Goal: Information Seeking & Learning: Find specific fact

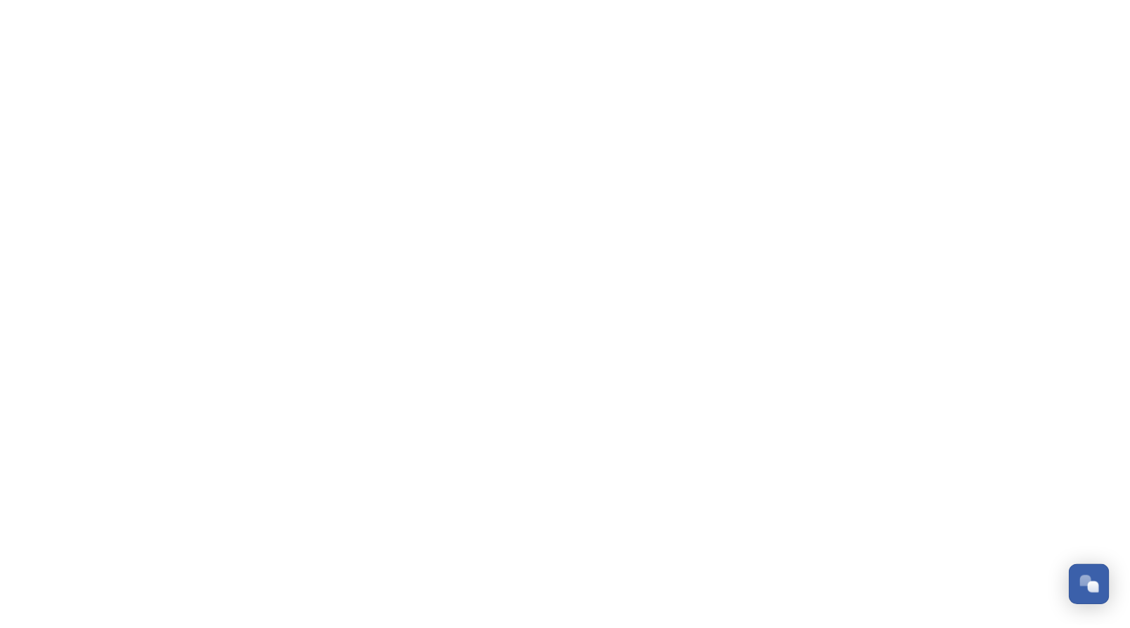
scroll to position [196, 0]
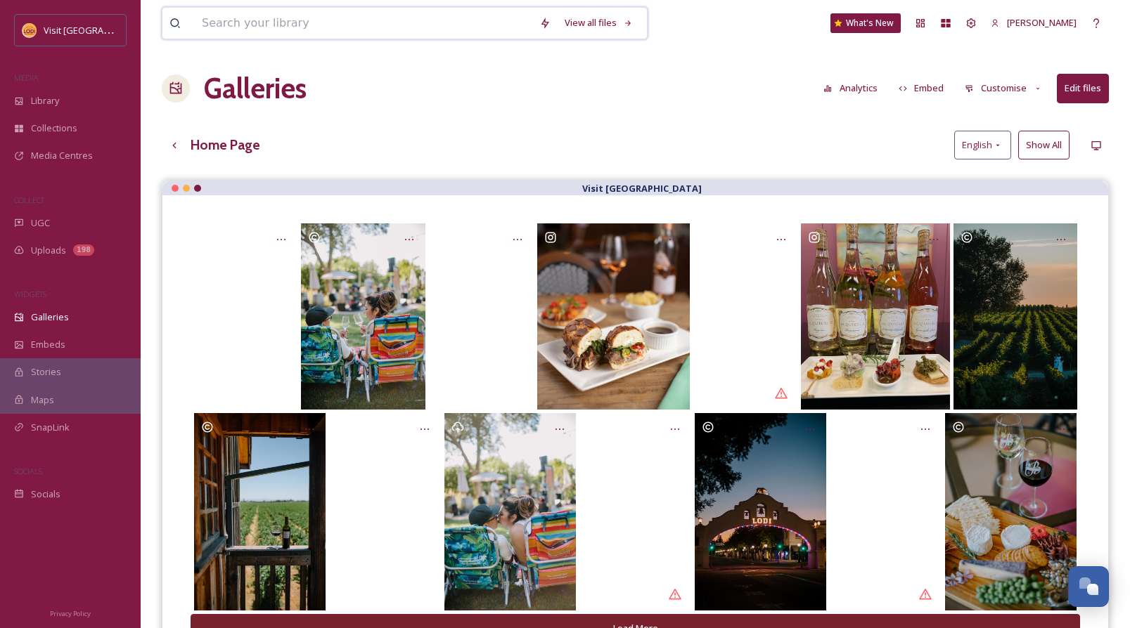
click at [315, 27] on input at bounding box center [363, 23] width 337 height 31
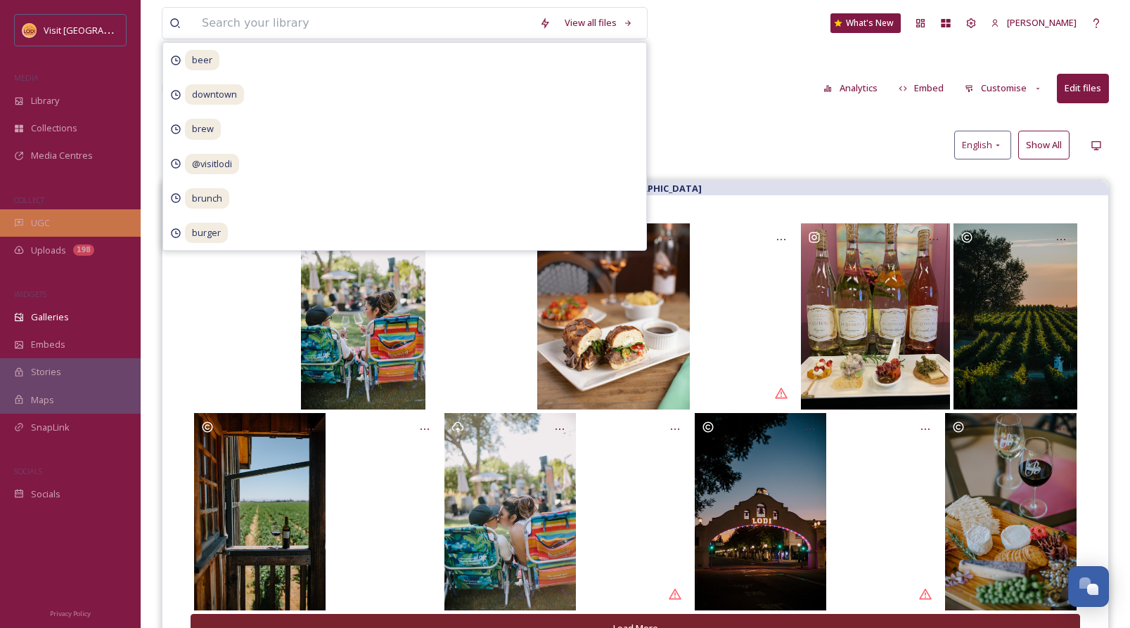
click at [46, 227] on span "UGC" at bounding box center [40, 222] width 19 height 13
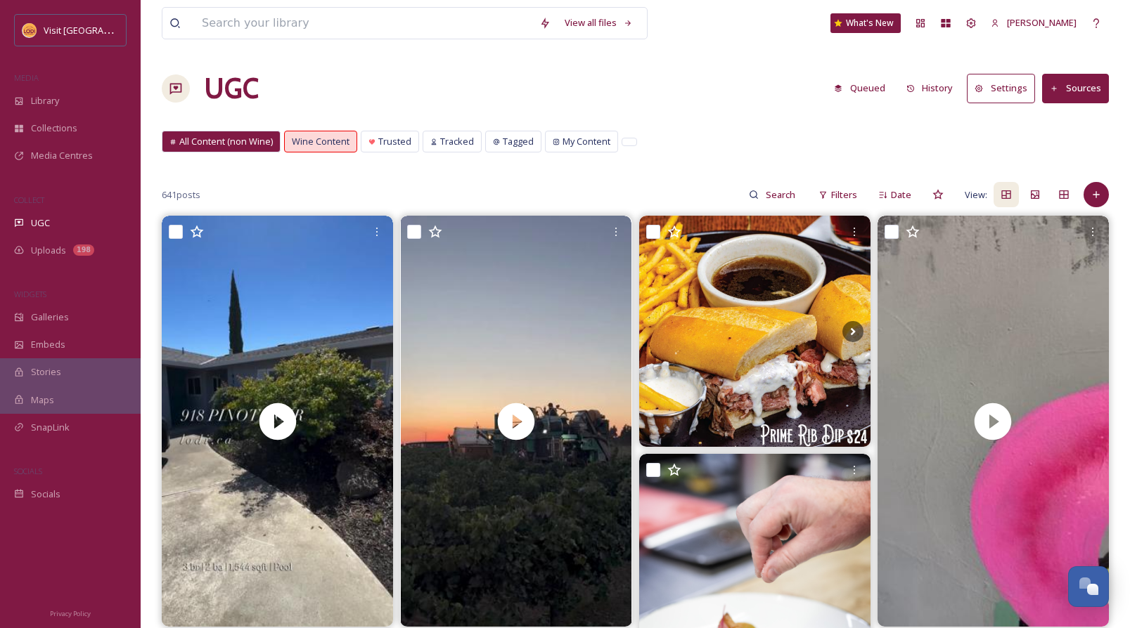
click at [767, 193] on input at bounding box center [781, 195] width 46 height 28
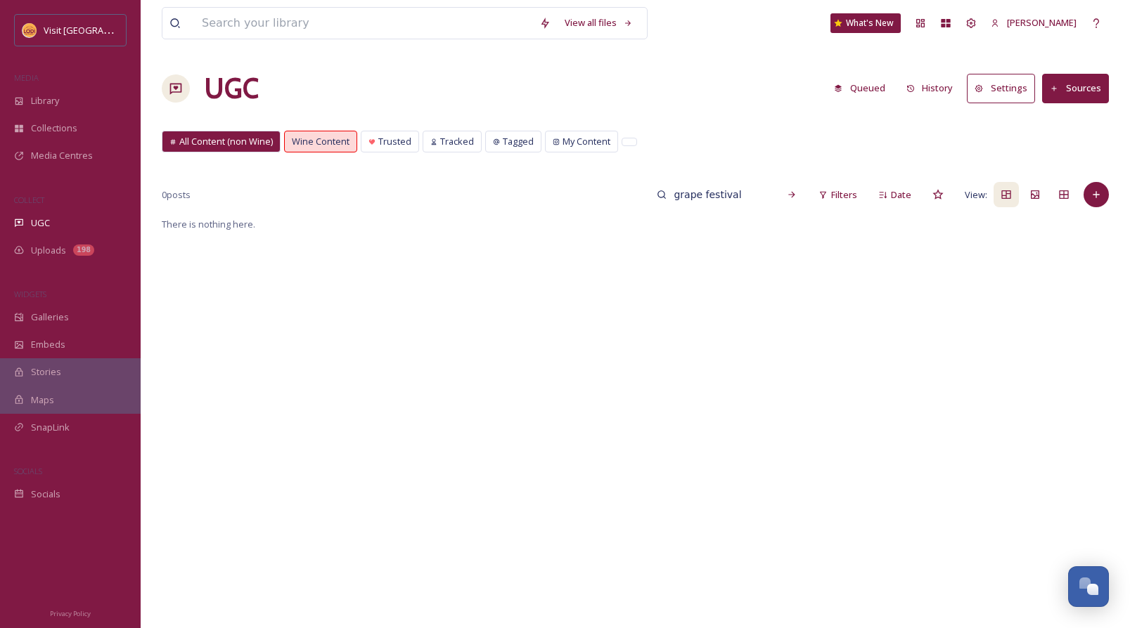
click at [243, 143] on span "All Content (non Wine)" at bounding box center [225, 141] width 93 height 13
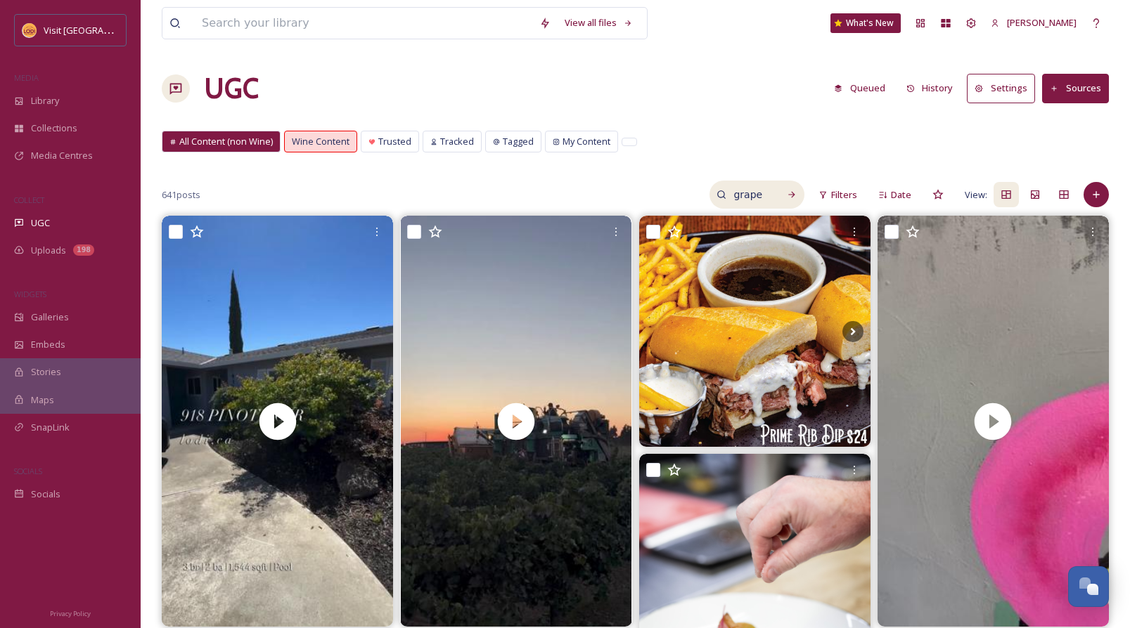
click at [763, 193] on input "grape festival" at bounding box center [749, 195] width 46 height 28
click at [763, 193] on input "grape festival" at bounding box center [718, 195] width 105 height 28
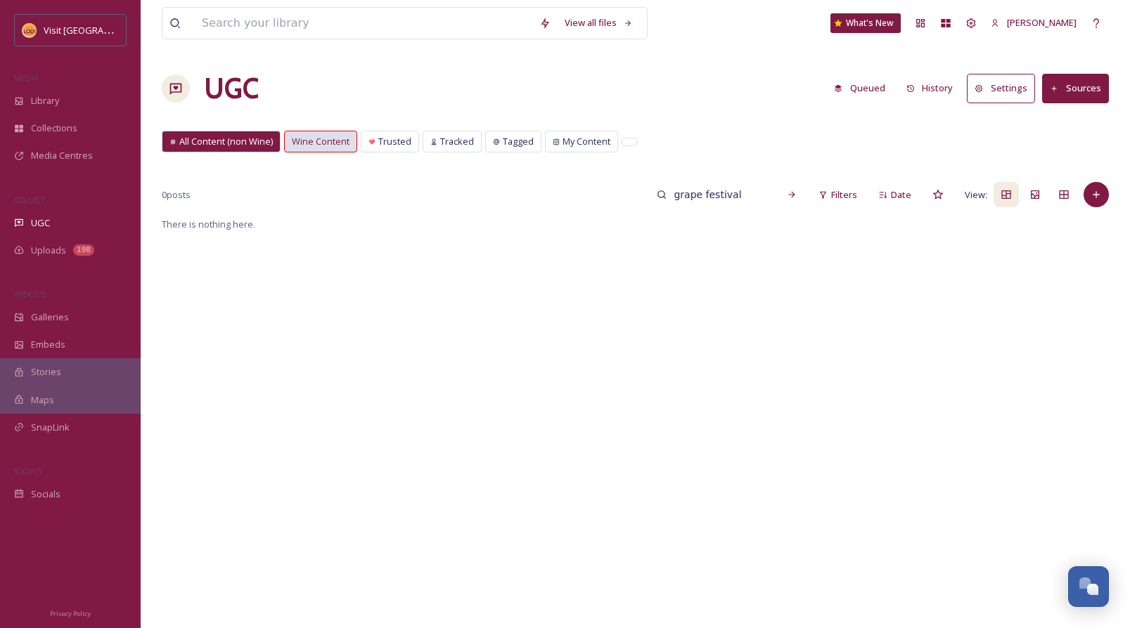
click at [309, 142] on span "Wine Content" at bounding box center [321, 141] width 58 height 13
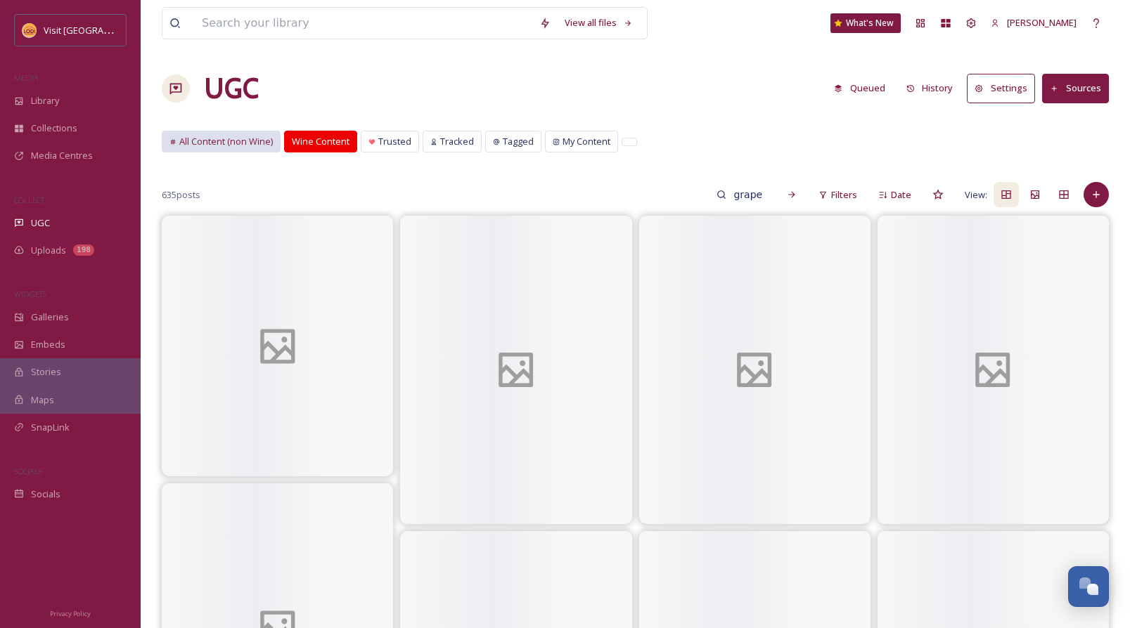
click at [238, 140] on span "All Content (non Wine)" at bounding box center [225, 141] width 93 height 13
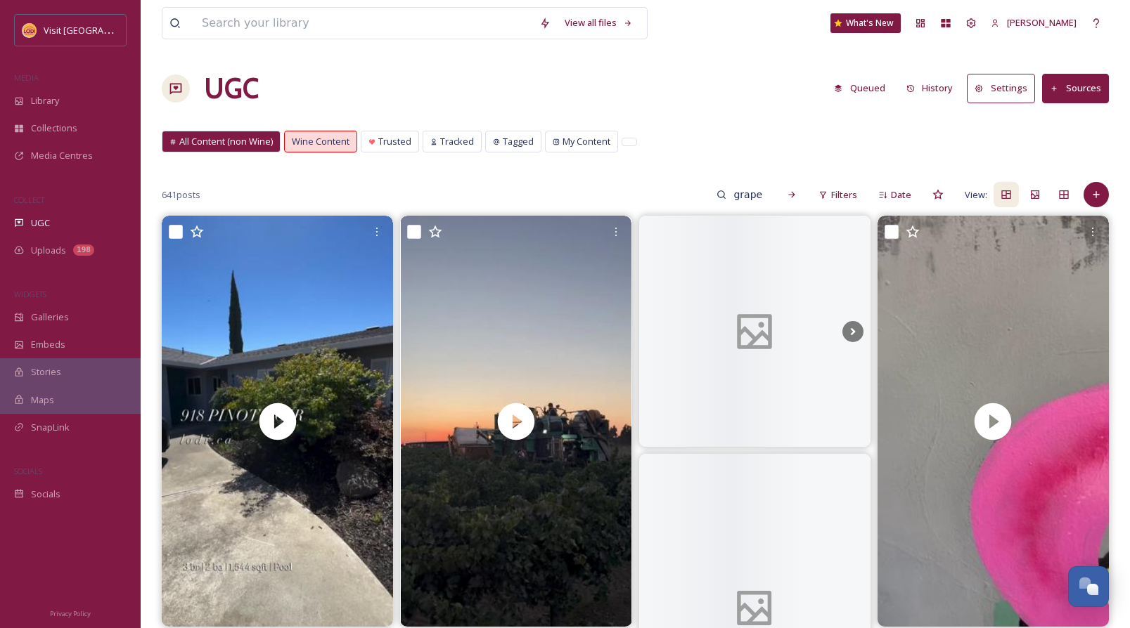
click at [238, 140] on span "All Content (non Wine)" at bounding box center [225, 141] width 93 height 13
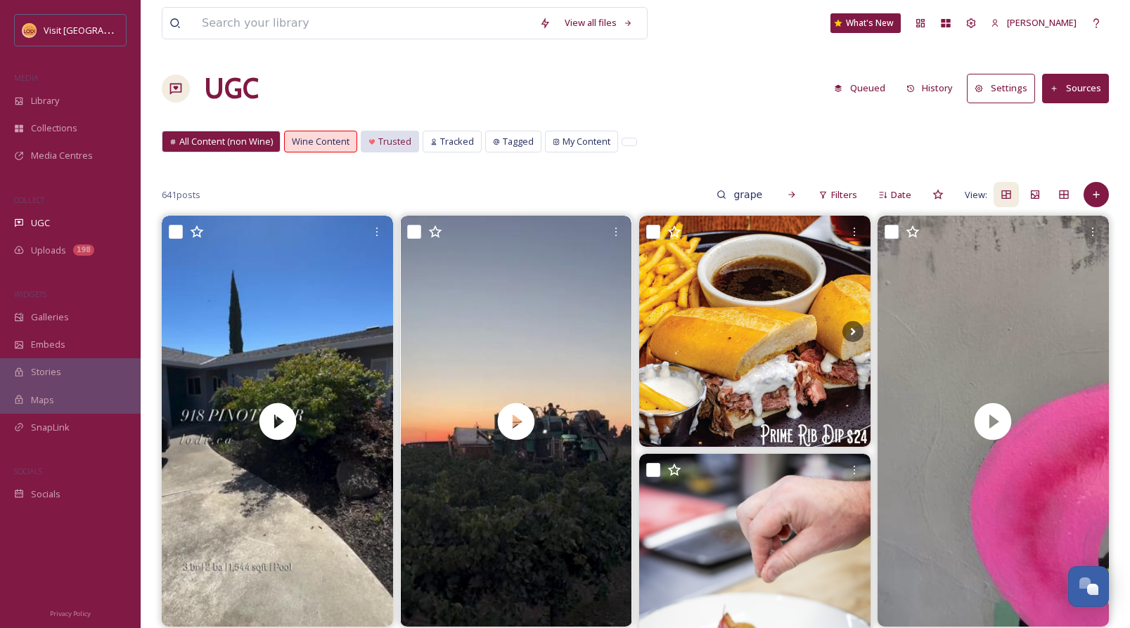
click at [382, 138] on span "Trusted" at bounding box center [394, 141] width 33 height 13
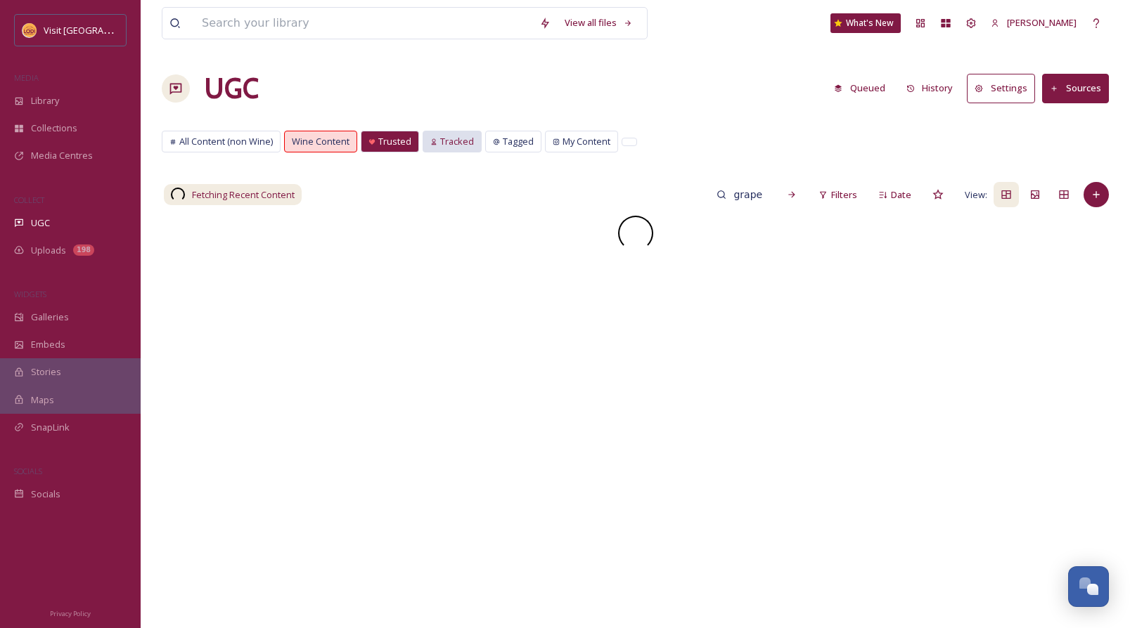
click at [465, 138] on span "Tracked" at bounding box center [457, 141] width 34 height 13
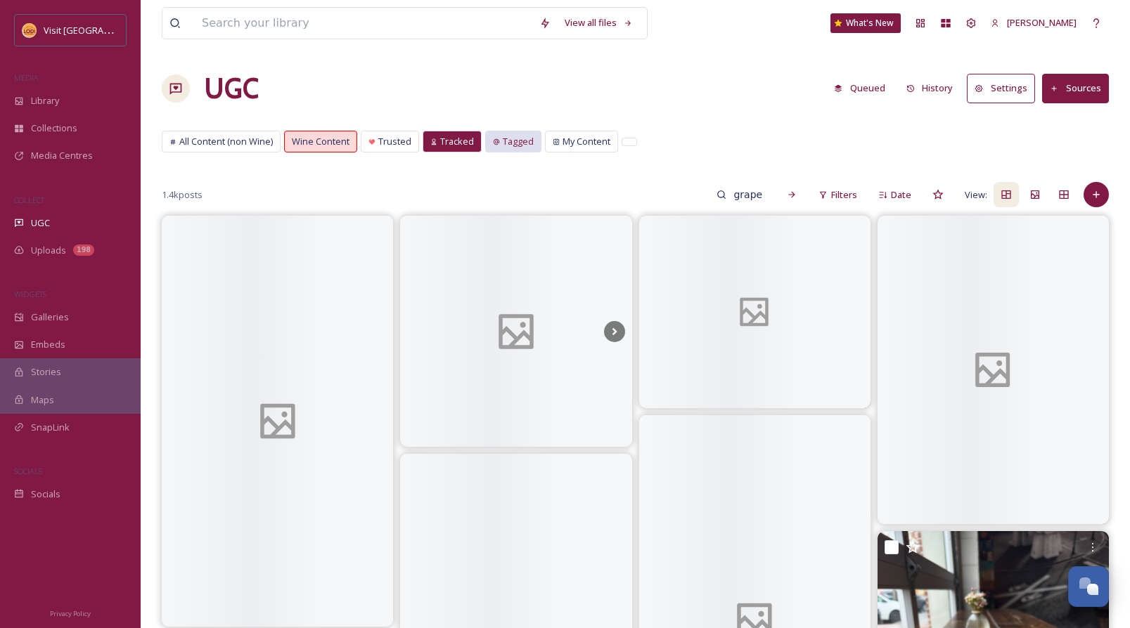
click at [522, 143] on span "Tagged" at bounding box center [518, 141] width 31 height 13
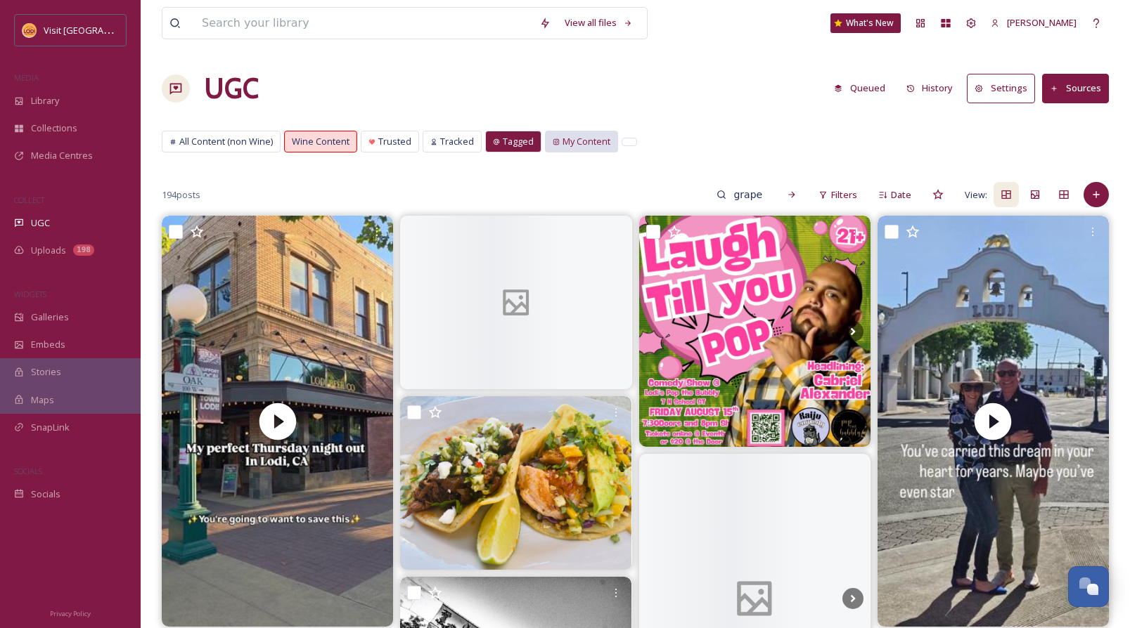
click at [577, 148] on span "My Content" at bounding box center [586, 141] width 48 height 13
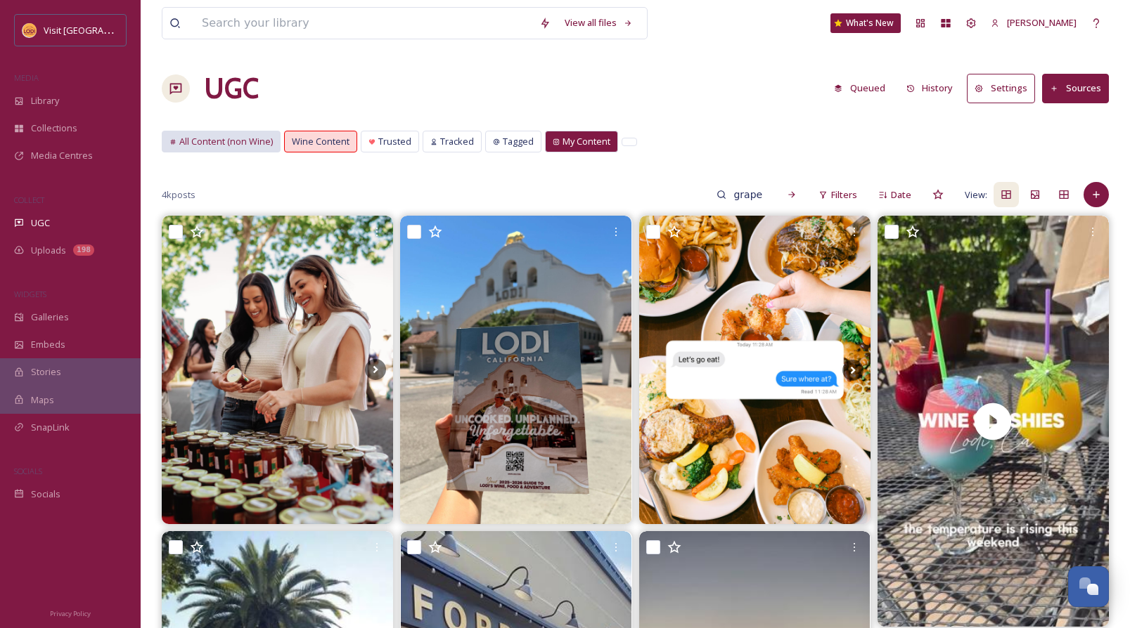
click at [252, 138] on span "All Content (non Wine)" at bounding box center [225, 141] width 93 height 13
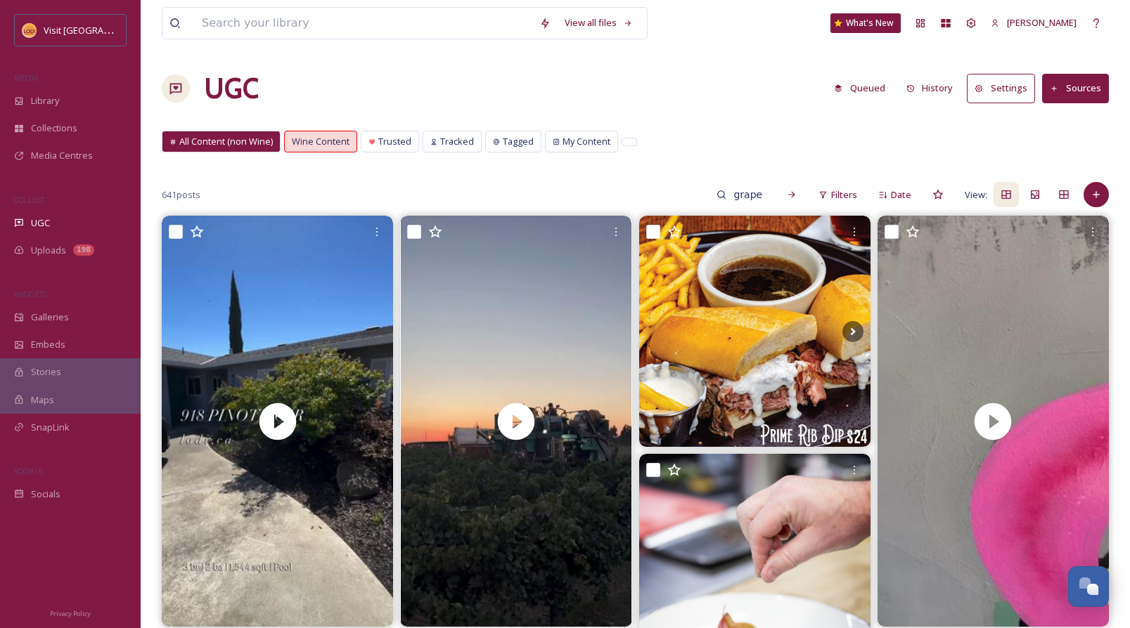
click at [252, 138] on span "All Content (non Wine)" at bounding box center [225, 141] width 93 height 13
click at [747, 198] on input "grape festival" at bounding box center [749, 195] width 46 height 28
drag, startPoint x: 705, startPoint y: 197, endPoint x: 646, endPoint y: 198, distance: 59.0
click at [646, 198] on div "641 posts grape festival Filters Date View:" at bounding box center [635, 195] width 947 height 28
type input "festival"
